Goal: Task Accomplishment & Management: Use online tool/utility

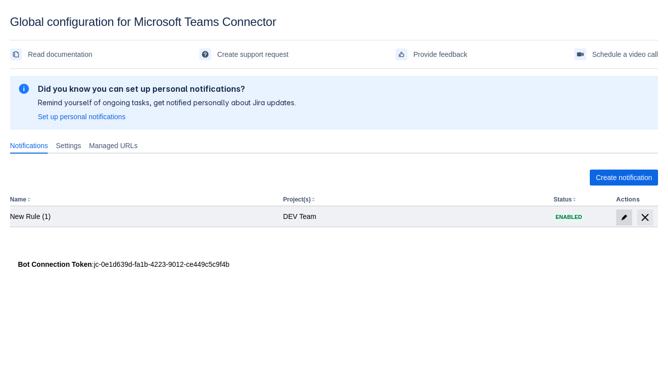
click at [618, 214] on span at bounding box center [624, 217] width 16 height 16
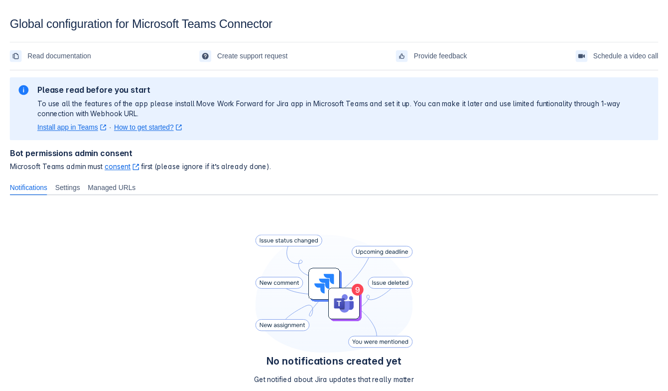
scroll to position [64, 0]
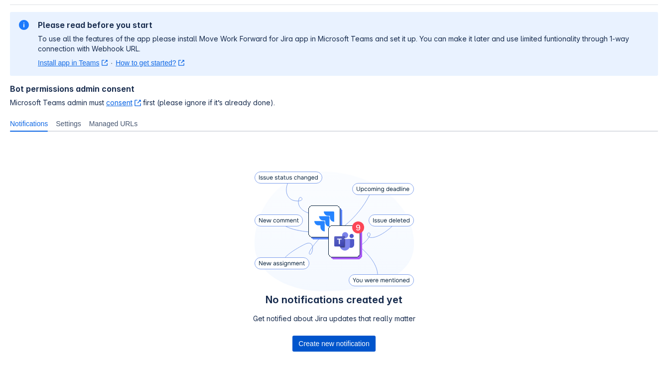
click at [352, 341] on span "Create new notification" at bounding box center [333, 343] width 71 height 16
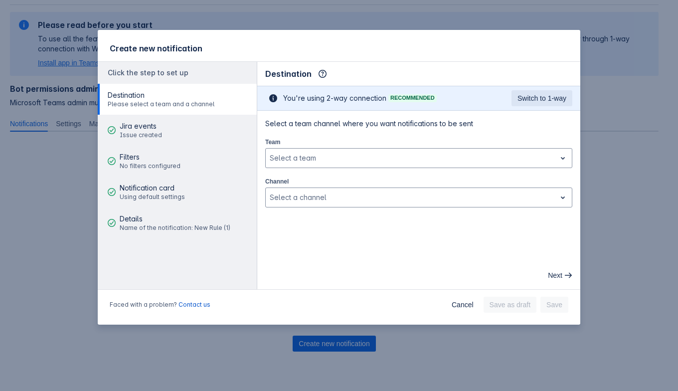
click at [616, 242] on div "Create new notification Click the step to set up Destination Please select a te…" at bounding box center [339, 195] width 678 height 391
click at [467, 308] on span "Cancel" at bounding box center [462, 304] width 22 height 16
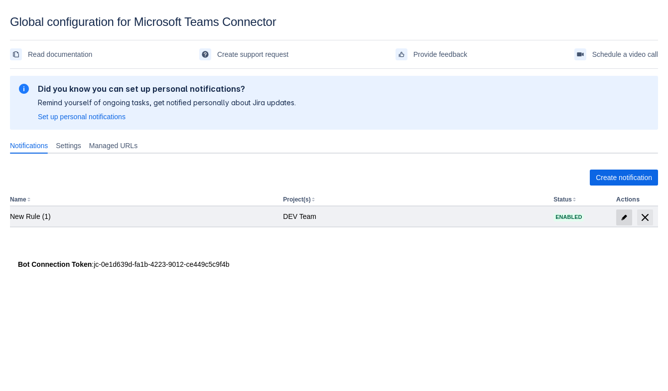
click at [620, 213] on span "edit" at bounding box center [624, 217] width 8 height 8
click at [623, 217] on span "edit" at bounding box center [624, 217] width 8 height 8
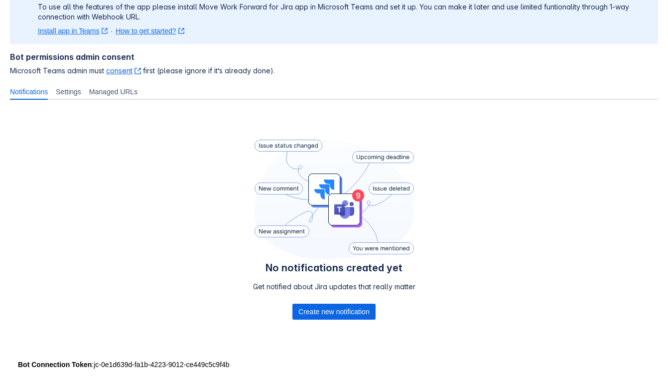
scroll to position [98, 0]
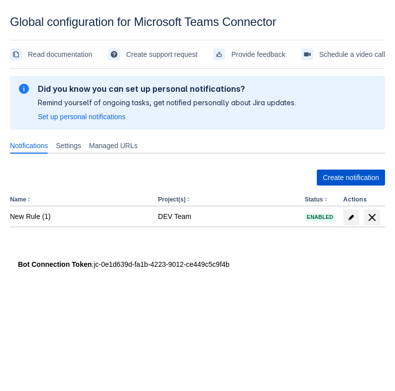
click at [324, 173] on span "Create notification" at bounding box center [351, 177] width 56 height 16
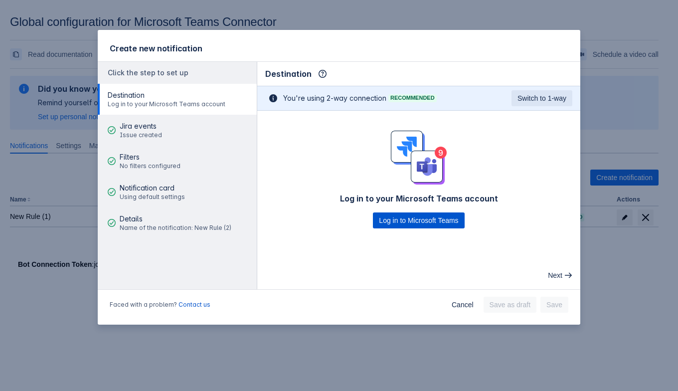
click at [385, 215] on div "Log in to your Microsoft Teams account Log in to Microsoft Teams" at bounding box center [418, 180] width 323 height 98
click at [389, 221] on span "Log in to Microsoft Teams" at bounding box center [418, 220] width 79 height 16
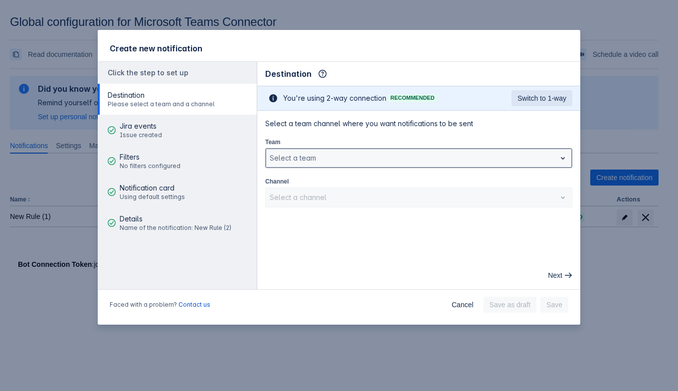
click at [395, 162] on div at bounding box center [411, 158] width 282 height 12
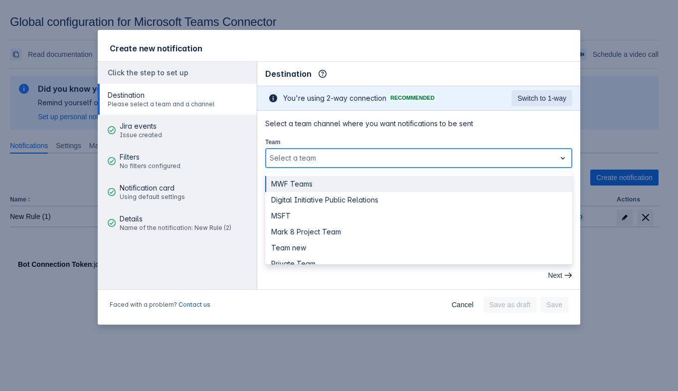
click at [387, 189] on div "MWF Teams" at bounding box center [418, 184] width 307 height 16
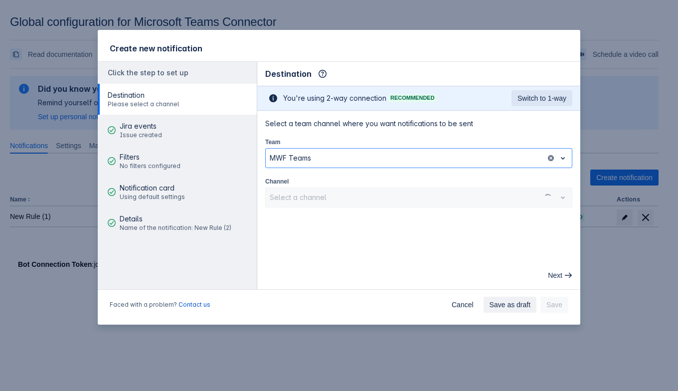
click at [388, 196] on div "Select a channel" at bounding box center [418, 197] width 307 height 20
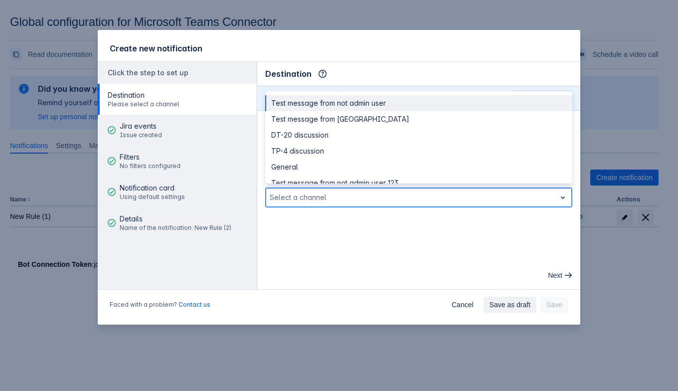
click at [387, 198] on div at bounding box center [411, 197] width 282 height 12
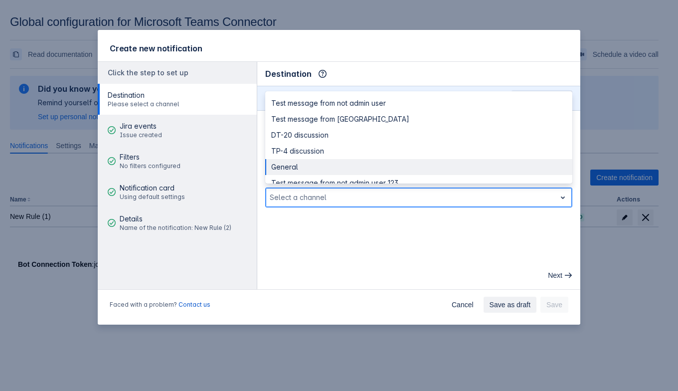
click at [384, 166] on div "General" at bounding box center [418, 167] width 307 height 16
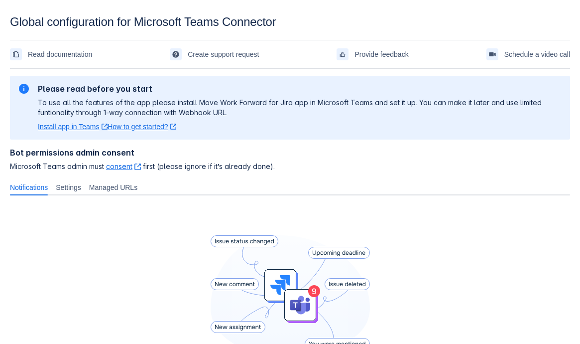
scroll to position [144, 0]
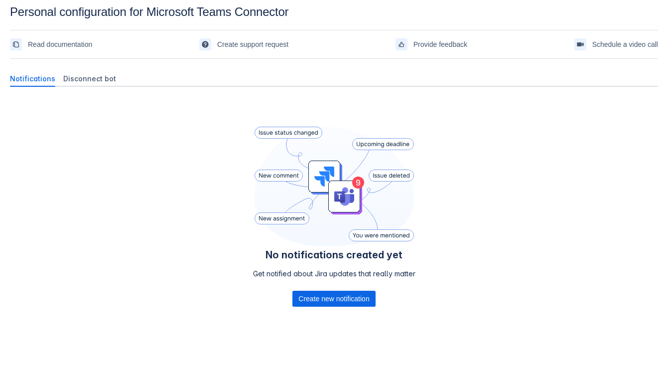
scroll to position [14, 0]
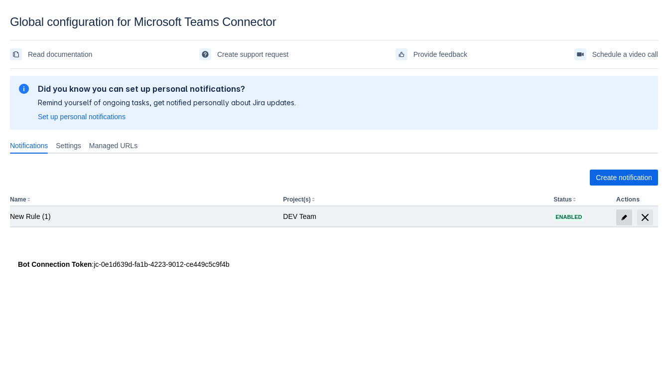
click at [624, 213] on span "edit" at bounding box center [624, 217] width 8 height 8
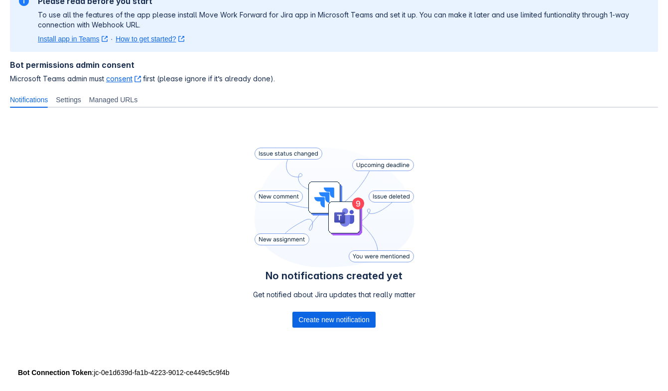
scroll to position [98, 0]
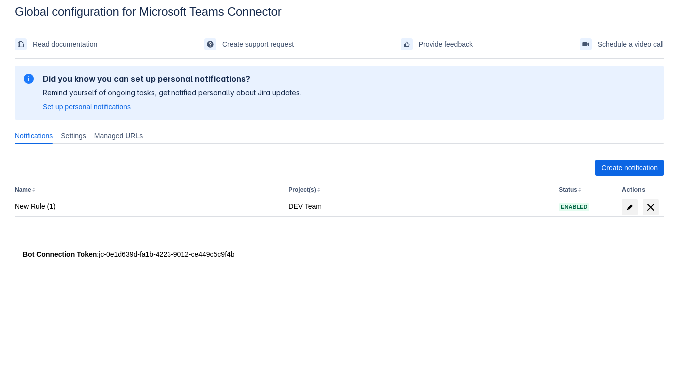
scroll to position [14, 0]
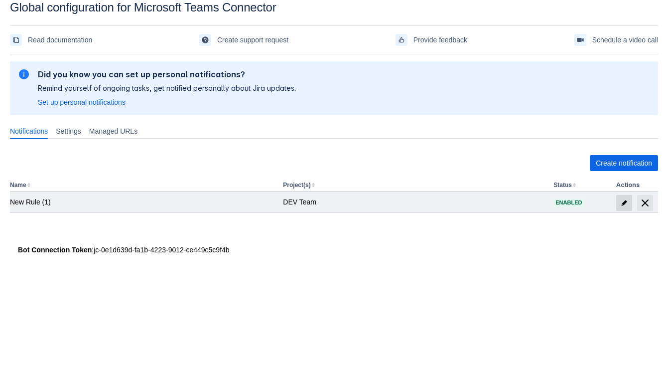
click at [622, 206] on span at bounding box center [624, 203] width 16 height 16
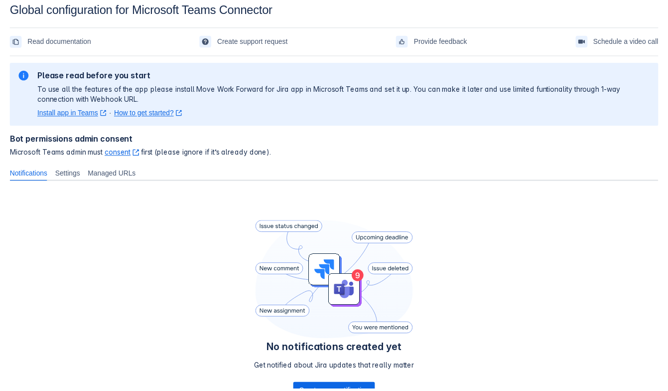
scroll to position [64, 0]
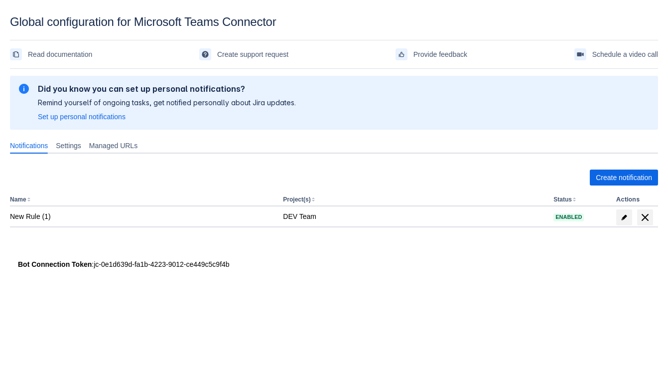
click at [340, 284] on div "Please refresh the page and try again. If the issue persist please contact supp…" at bounding box center [334, 183] width 648 height 220
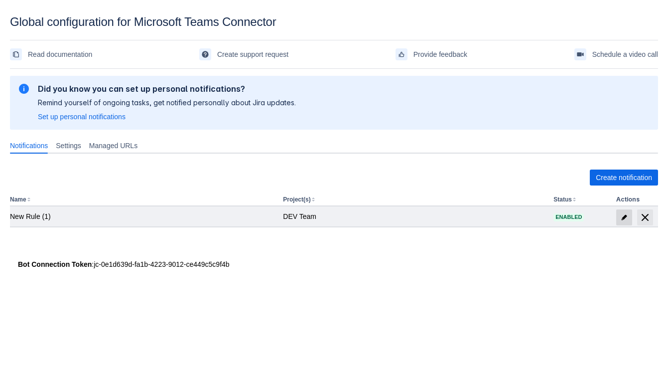
click at [623, 214] on span "edit" at bounding box center [624, 217] width 8 height 8
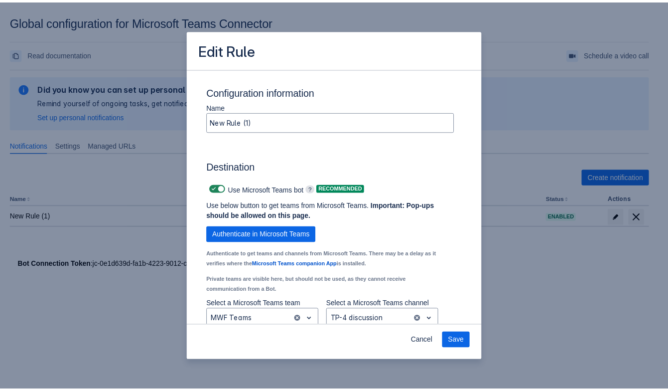
scroll to position [719, 0]
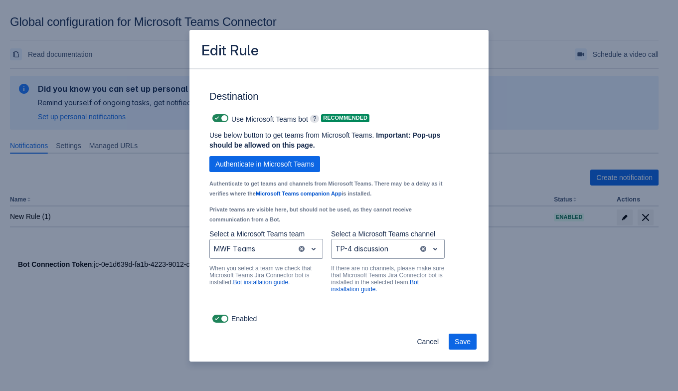
click at [530, 327] on div "Edit Rule Send a message to the channel when the following events happen: Selec…" at bounding box center [339, 195] width 678 height 391
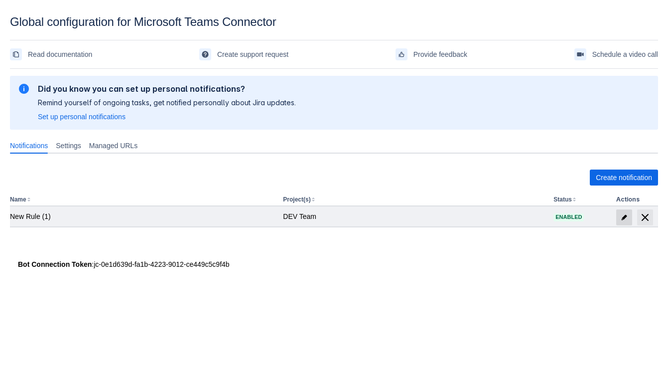
click at [618, 216] on span at bounding box center [624, 217] width 16 height 16
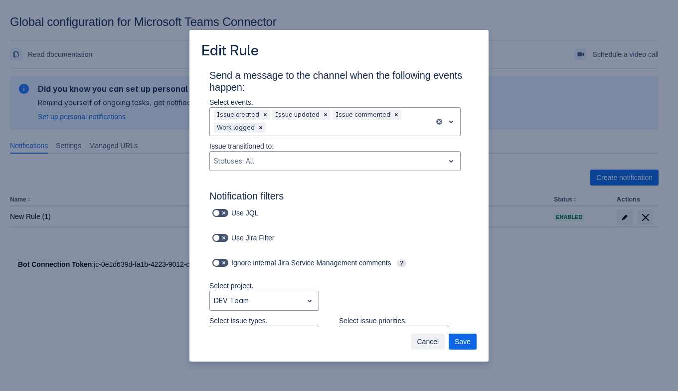
click at [438, 338] on span "Cancel" at bounding box center [428, 341] width 22 height 16
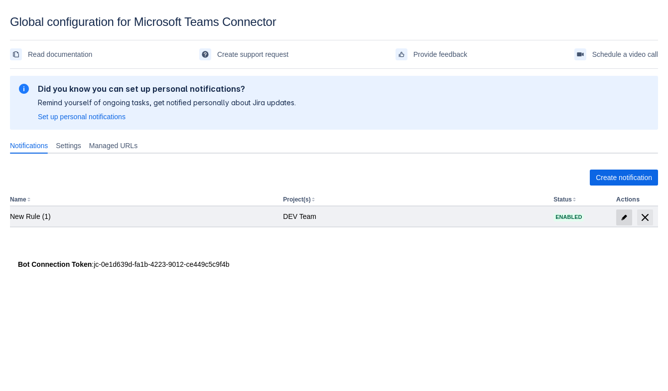
click at [620, 215] on span "edit" at bounding box center [624, 217] width 8 height 8
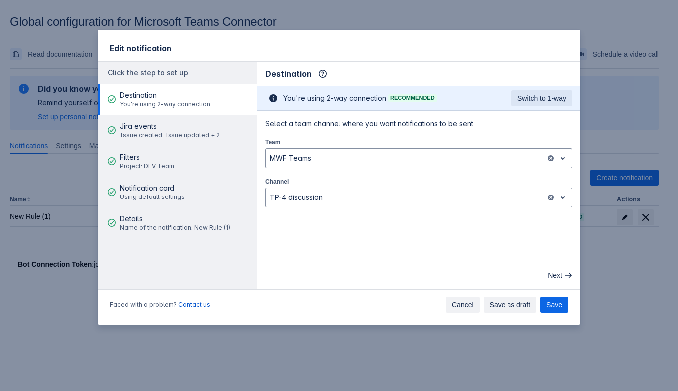
click at [461, 302] on span "Cancel" at bounding box center [462, 304] width 22 height 16
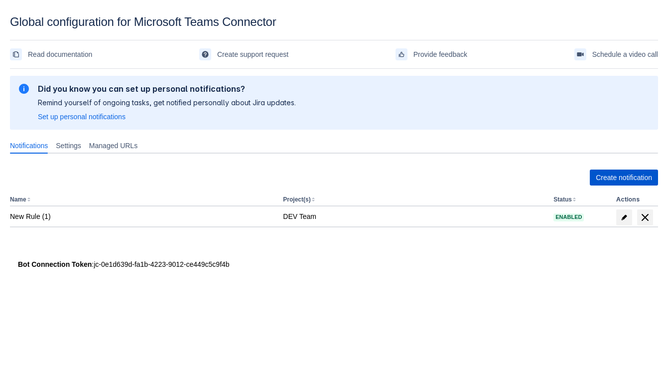
click at [607, 181] on span "Create notification" at bounding box center [624, 177] width 56 height 16
click at [597, 177] on span "Create notification" at bounding box center [624, 177] width 56 height 16
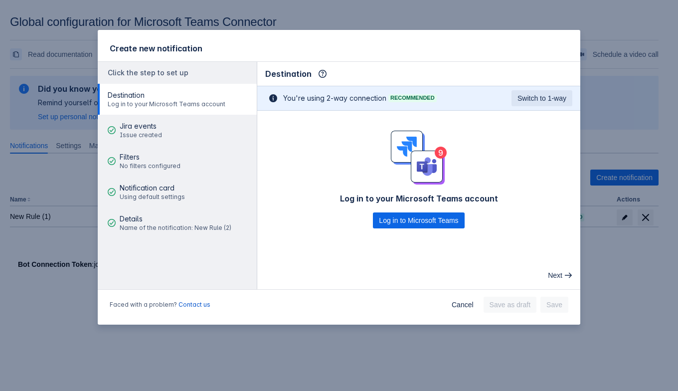
click at [420, 229] on div "Log in to your Microsoft Teams account Log in to Microsoft Teams" at bounding box center [418, 180] width 323 height 138
click at [422, 221] on span "Log in to Microsoft Teams" at bounding box center [418, 220] width 79 height 16
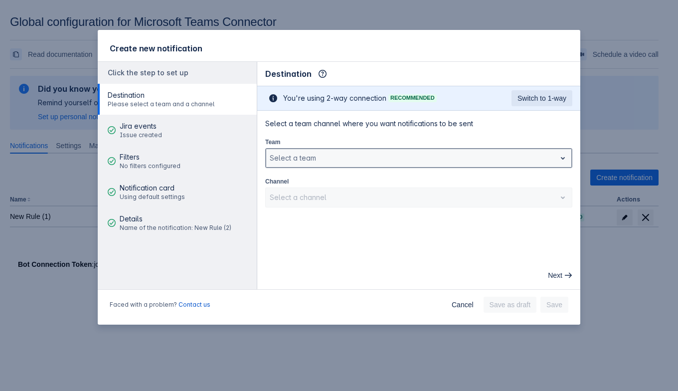
click at [381, 150] on div "Select a team" at bounding box center [411, 158] width 290 height 16
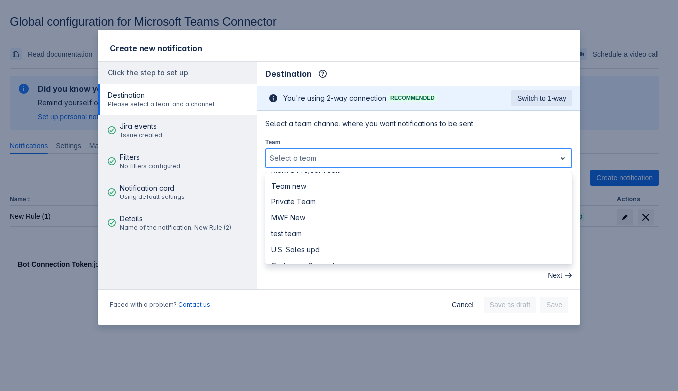
scroll to position [124, 0]
click at [327, 182] on div "U.S. Sales upd" at bounding box center [418, 187] width 307 height 16
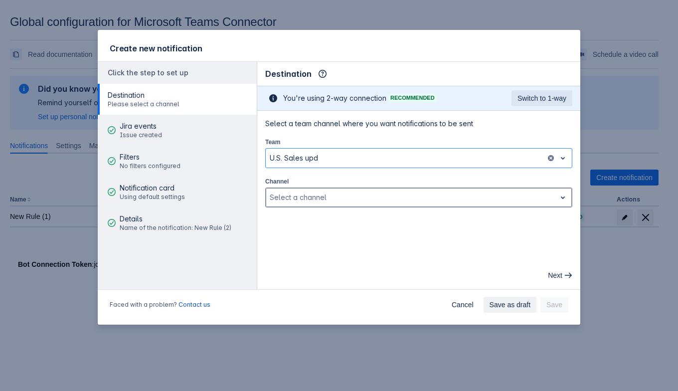
click at [322, 196] on div at bounding box center [411, 197] width 282 height 12
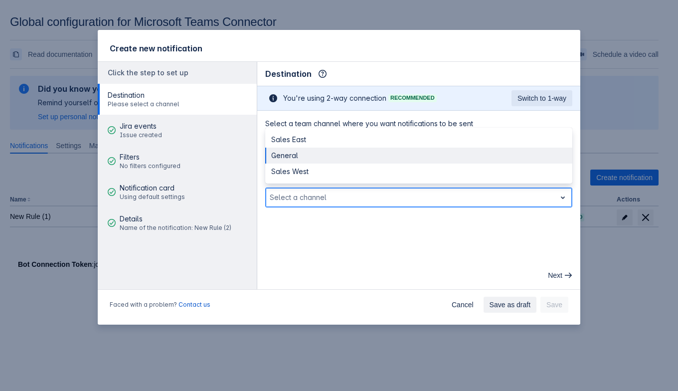
click at [319, 152] on div "General" at bounding box center [418, 155] width 307 height 16
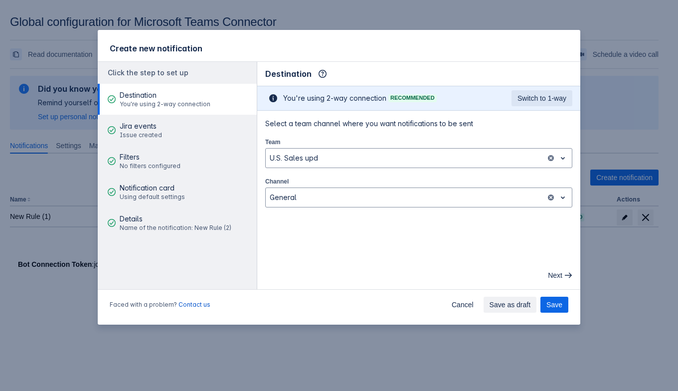
click at [487, 249] on main "Destination Info This determines how and where the bot will send notifications …" at bounding box center [418, 175] width 323 height 227
click at [461, 304] on span "Cancel" at bounding box center [462, 304] width 22 height 16
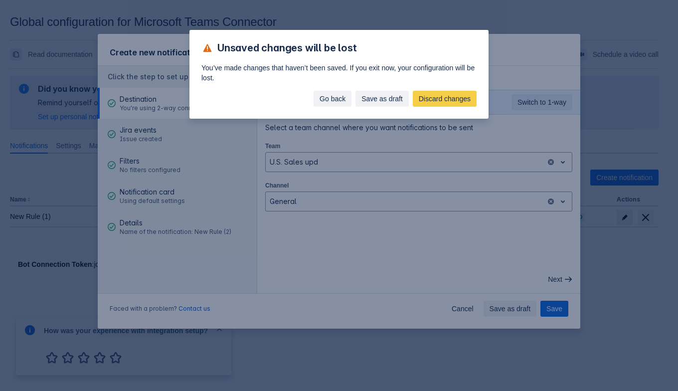
click at [337, 96] on span "Go back" at bounding box center [332, 99] width 26 height 16
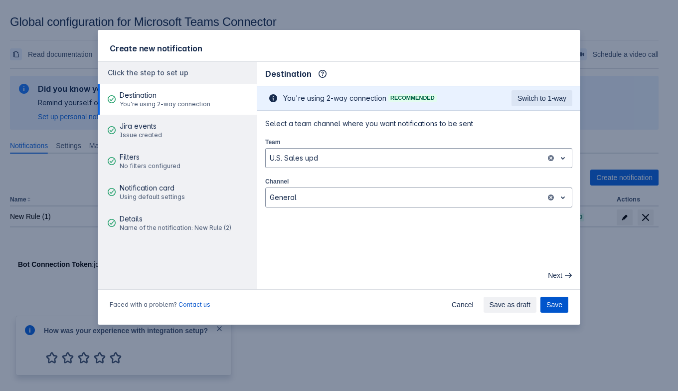
click at [544, 305] on button "Save" at bounding box center [554, 304] width 28 height 16
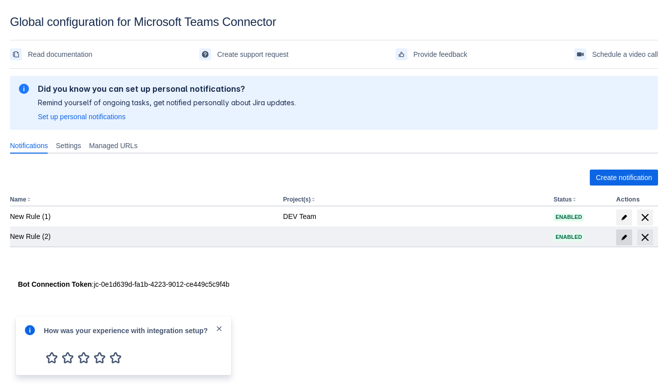
click at [623, 236] on span "edit" at bounding box center [624, 237] width 8 height 8
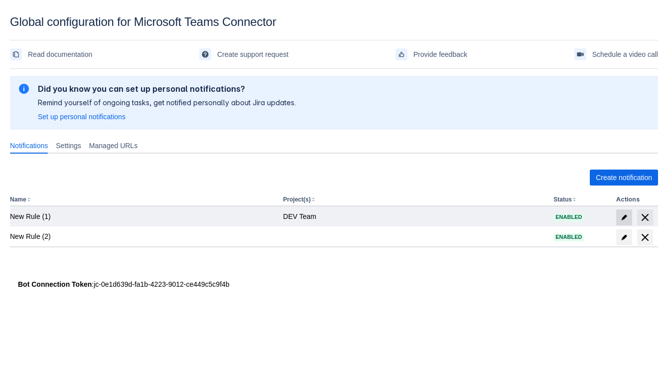
click at [625, 215] on span "edit" at bounding box center [624, 217] width 8 height 8
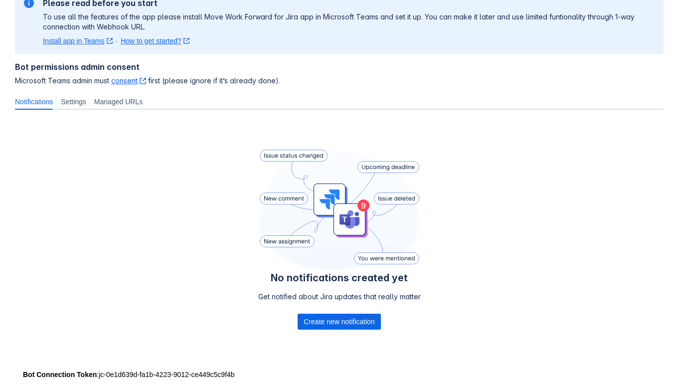
scroll to position [98, 0]
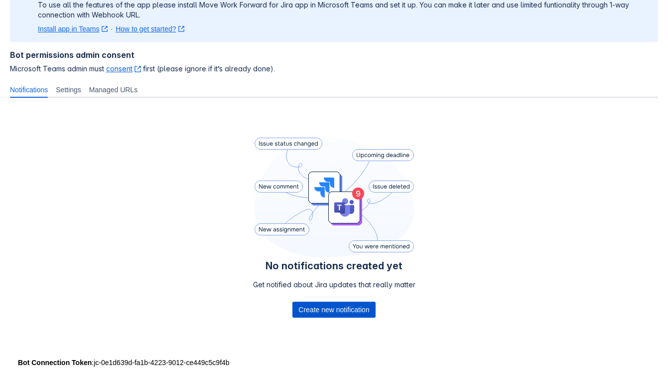
click at [314, 310] on span "Create new notification" at bounding box center [333, 309] width 71 height 16
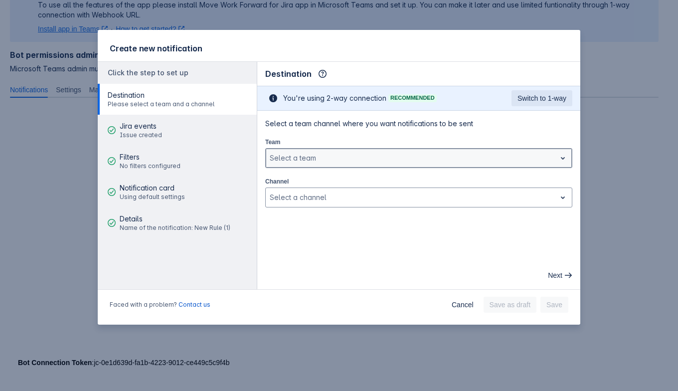
click at [423, 154] on div at bounding box center [411, 158] width 282 height 12
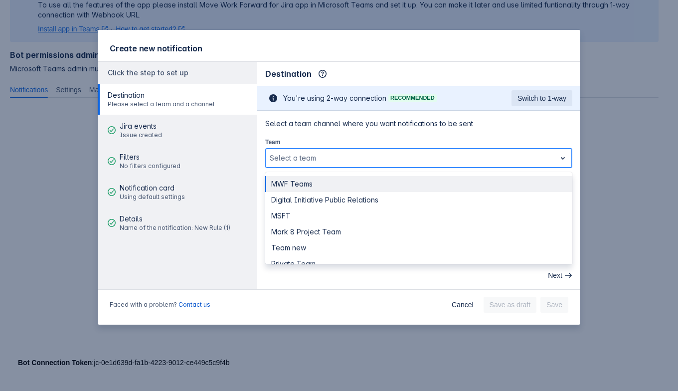
click at [397, 181] on div "MWF Teams" at bounding box center [418, 184] width 307 height 16
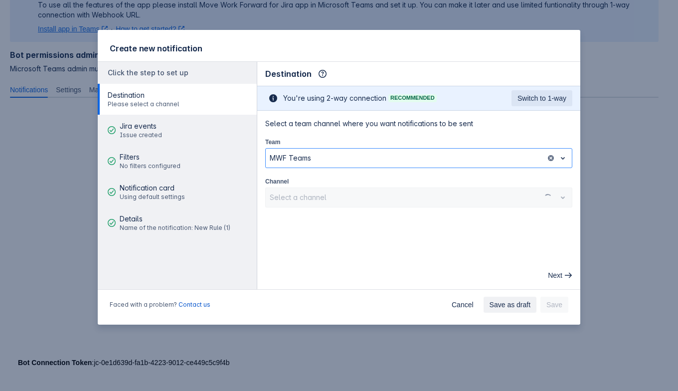
click at [392, 196] on div "Select a channel" at bounding box center [418, 197] width 307 height 20
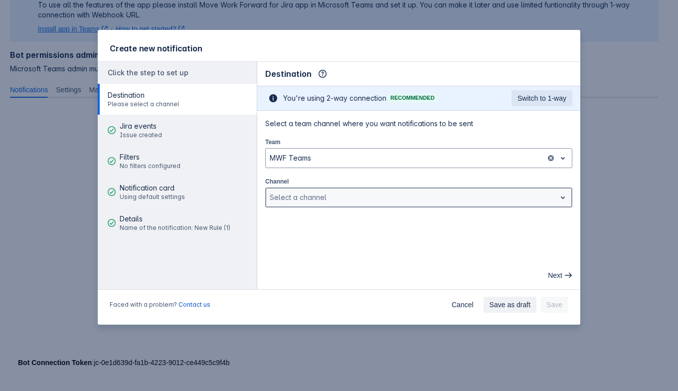
click at [386, 201] on div at bounding box center [411, 197] width 282 height 12
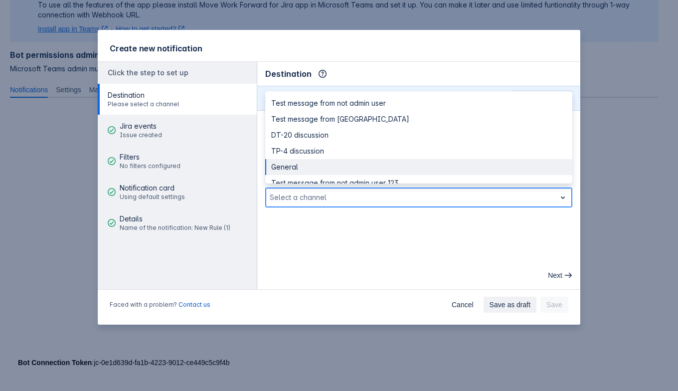
click at [384, 162] on div "General" at bounding box center [418, 167] width 307 height 16
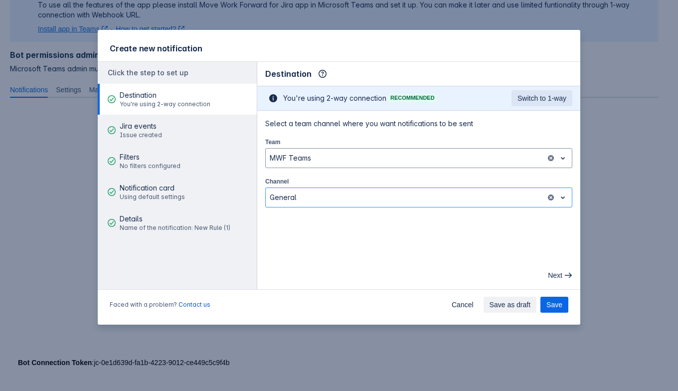
click at [397, 270] on div "Next" at bounding box center [418, 275] width 315 height 16
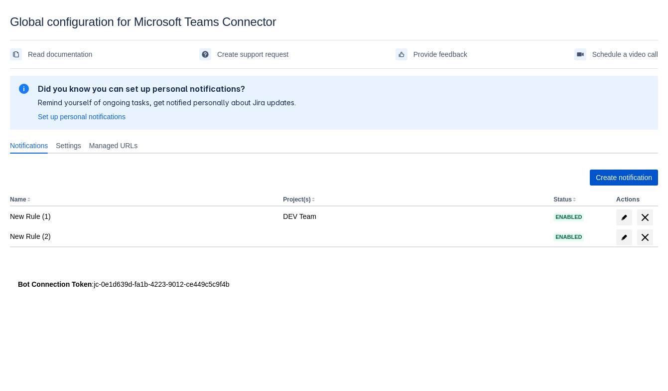
click at [604, 177] on span "Create notification" at bounding box center [624, 177] width 56 height 16
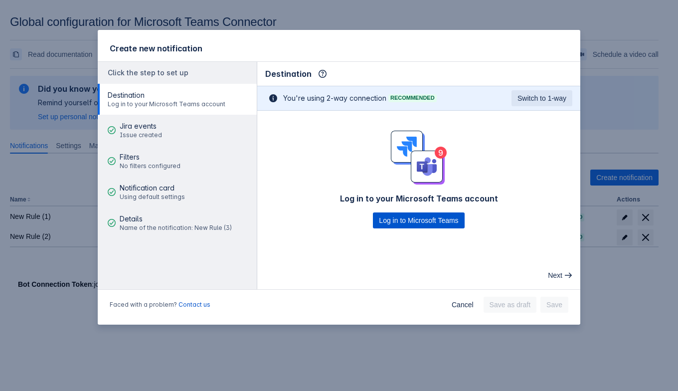
click at [430, 219] on span "Log in to Microsoft Teams" at bounding box center [418, 220] width 79 height 16
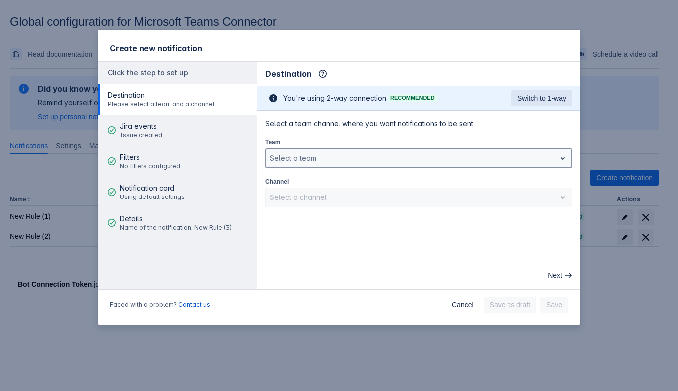
click at [404, 162] on div at bounding box center [411, 158] width 282 height 12
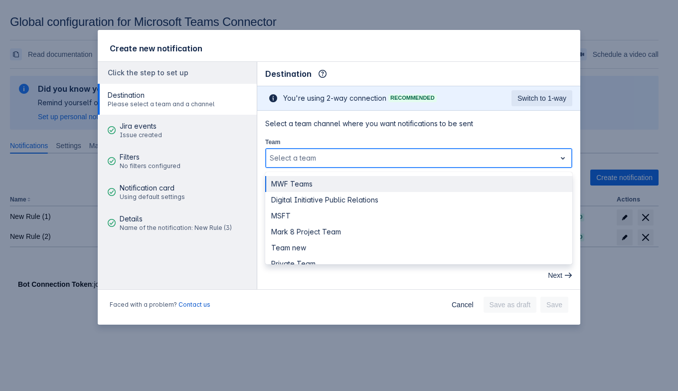
click at [389, 179] on div "MWF Teams" at bounding box center [418, 184] width 307 height 16
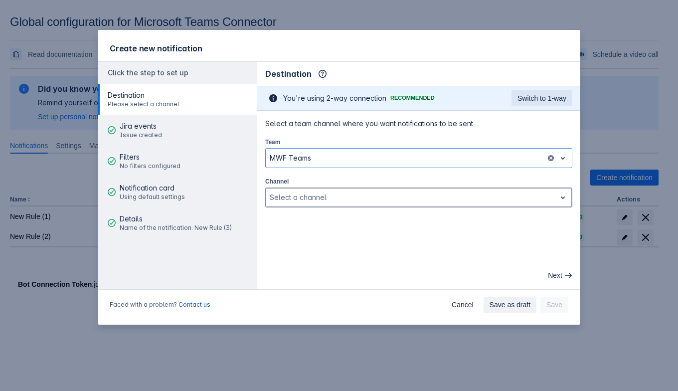
click at [373, 199] on div at bounding box center [411, 197] width 282 height 12
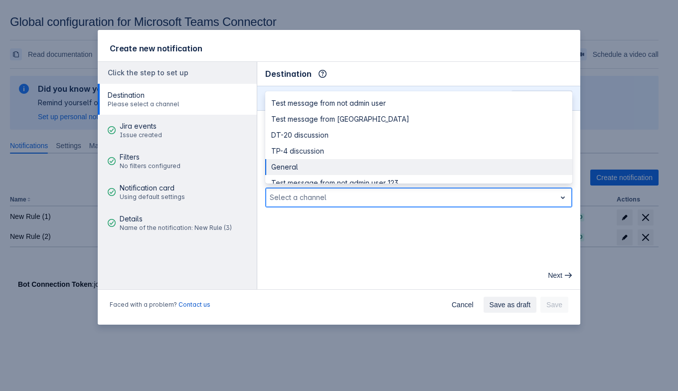
click at [374, 164] on div "General" at bounding box center [418, 167] width 307 height 16
